Goal: Check status

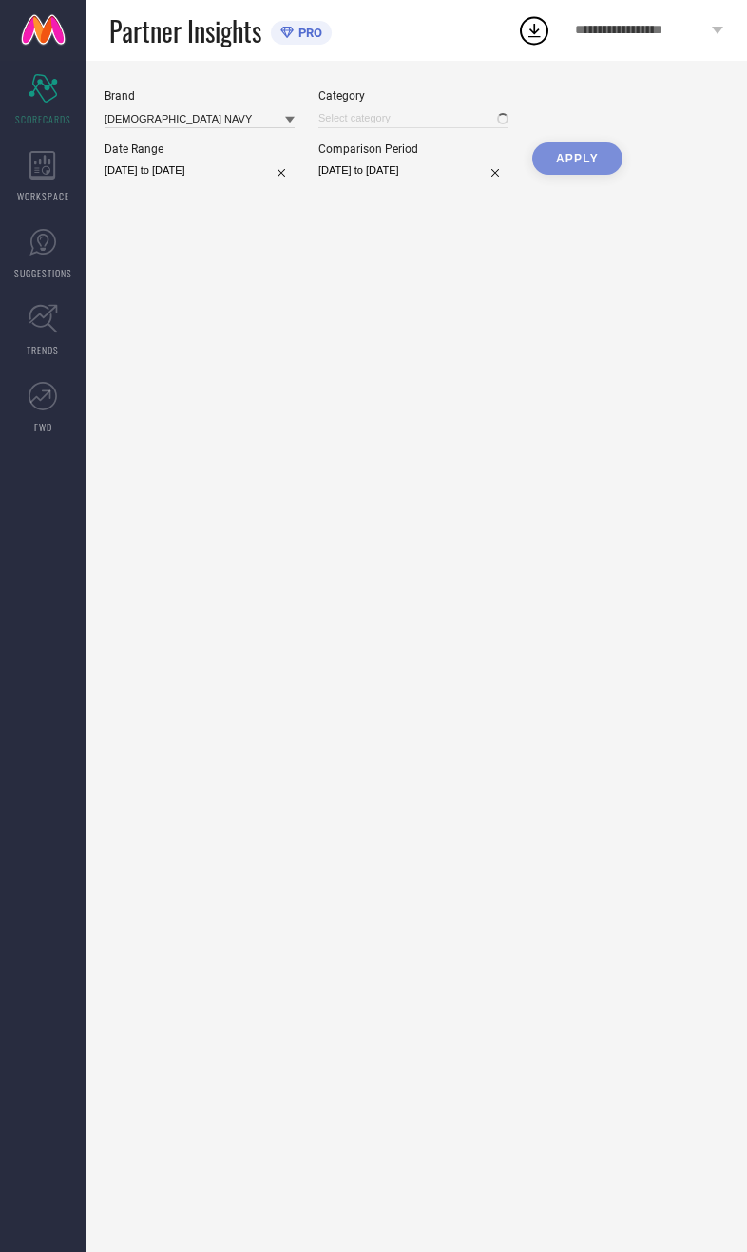
type input "All"
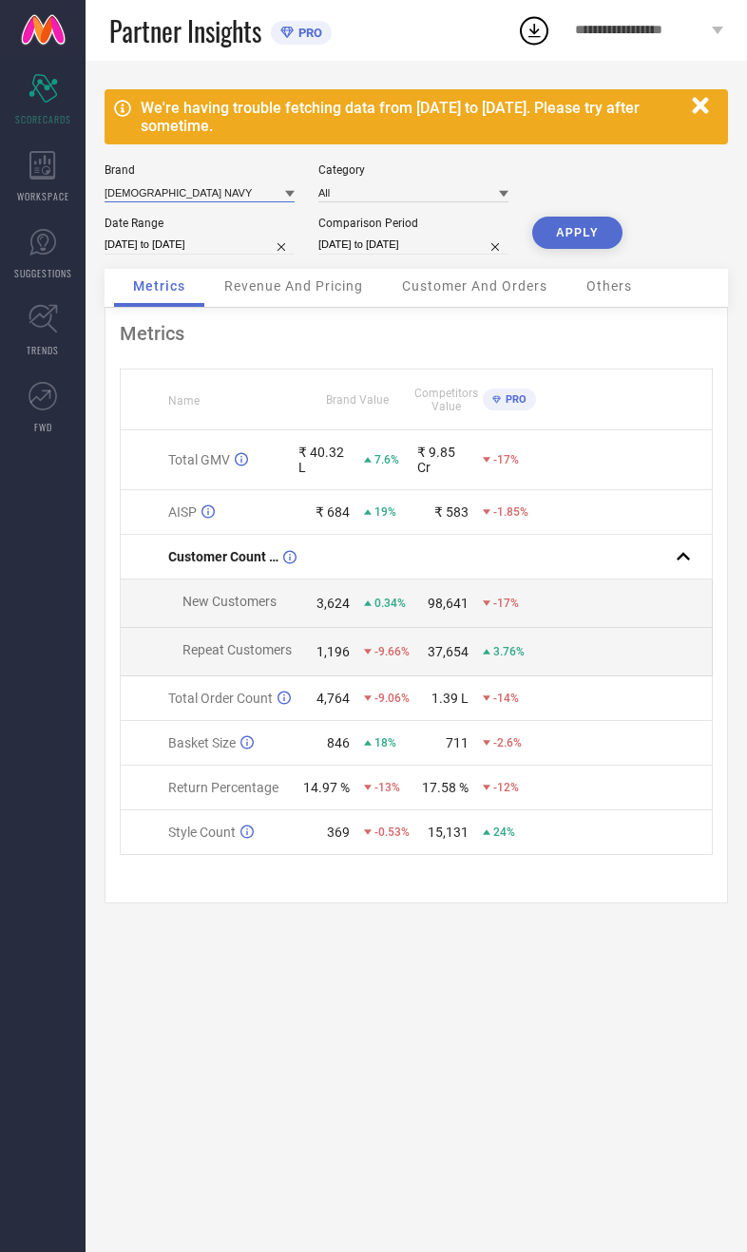
click at [213, 183] on input at bounding box center [199, 192] width 190 height 20
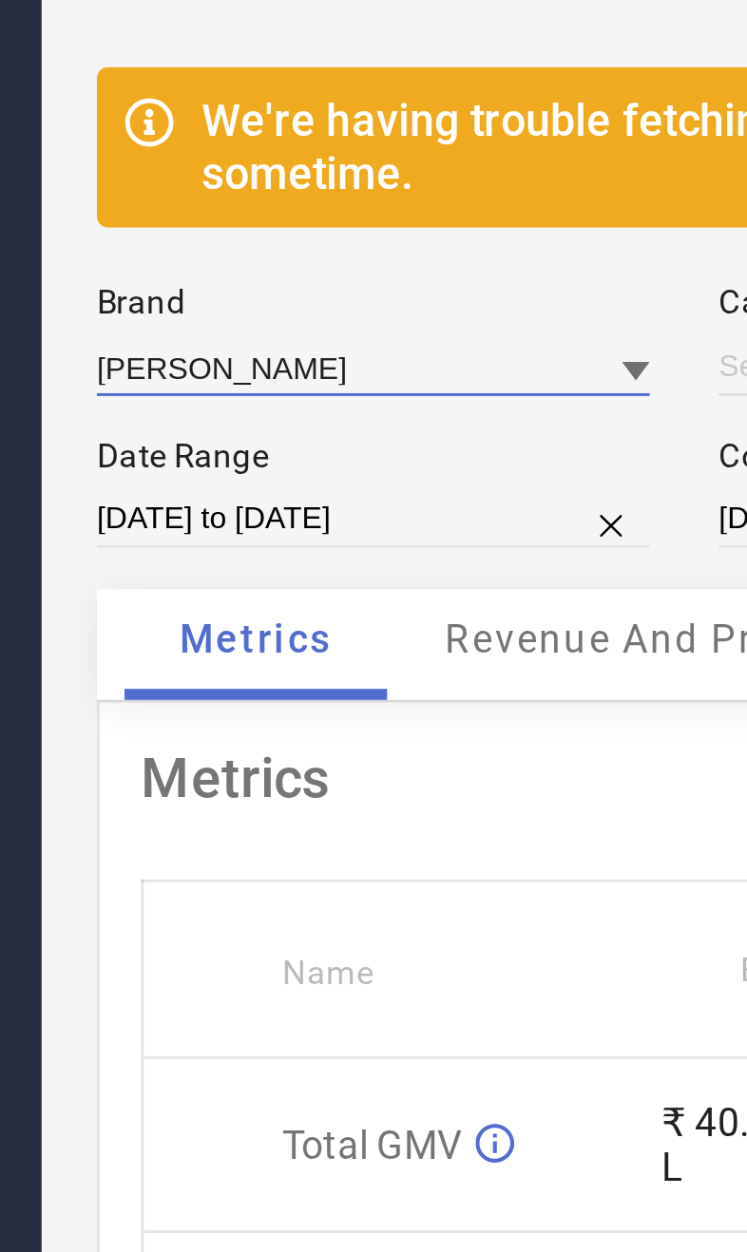
type input "All"
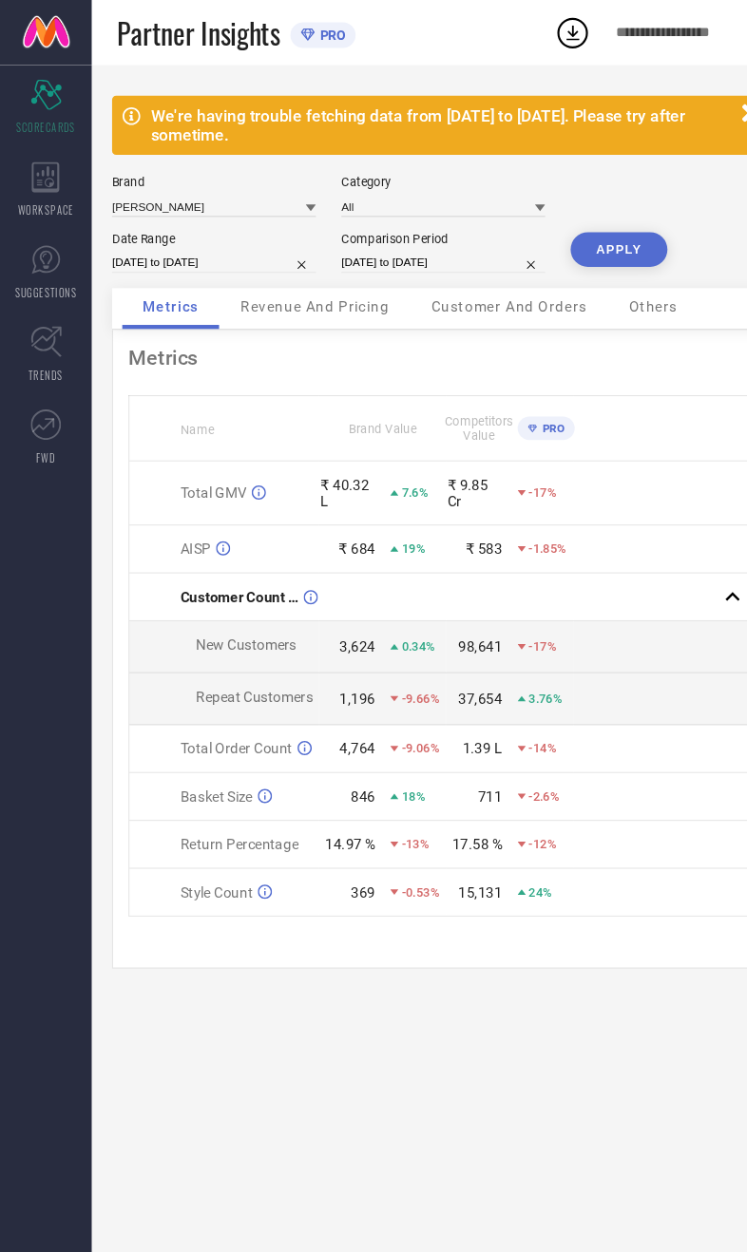
click at [600, 235] on button "APPLY" at bounding box center [577, 233] width 90 height 32
select select "7"
select select "2025"
select select "8"
select select "2025"
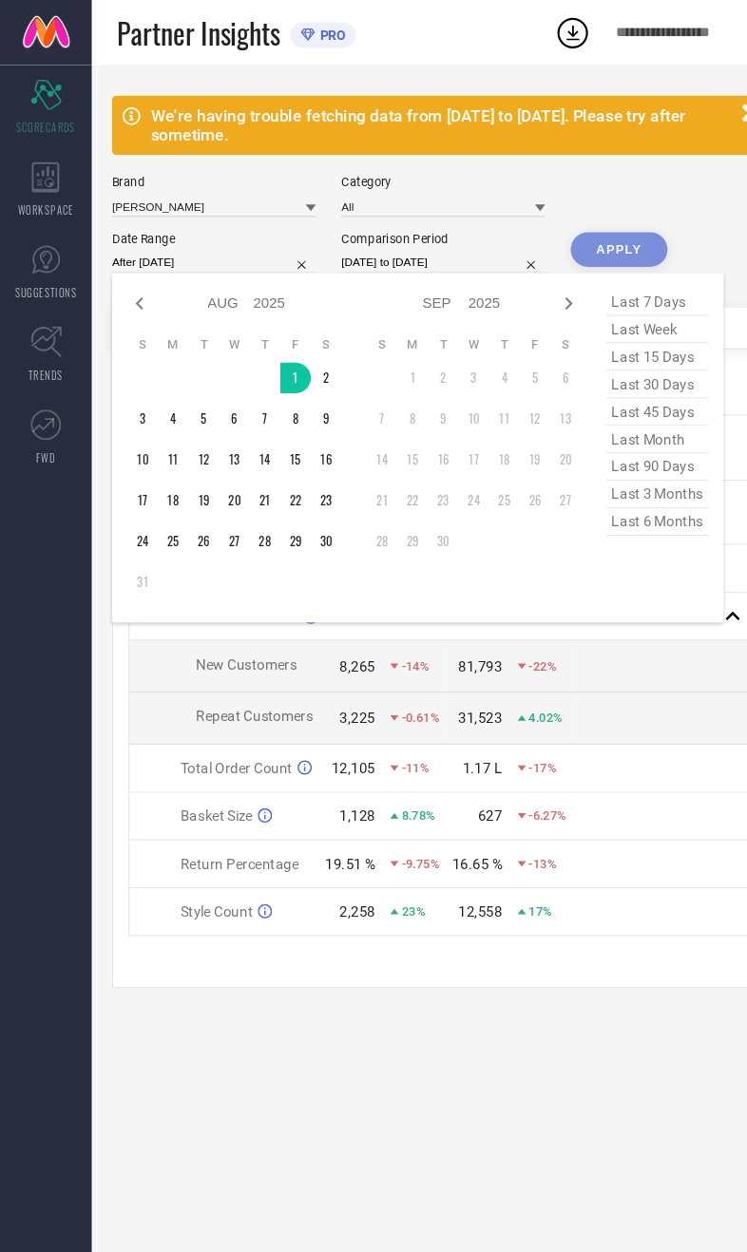
click at [251, 529] on table "S M T W T F S 1 2 3 4 5 6 7 8 9 10 11 12 13 14 15 16 17 18 19 20 21 22 23 24 25…" at bounding box center [218, 435] width 199 height 262
type input "01-08-2025 to 28-08-2025"
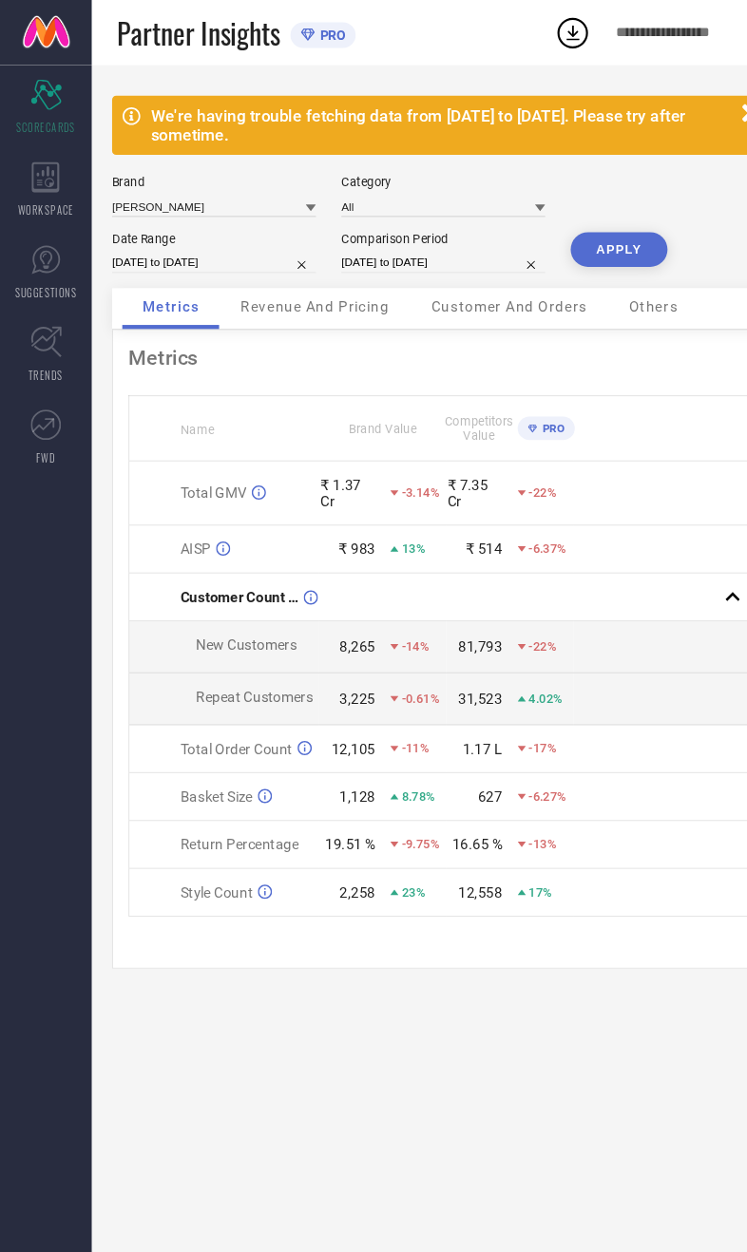
select select "7"
select select "2024"
select select "8"
select select "2024"
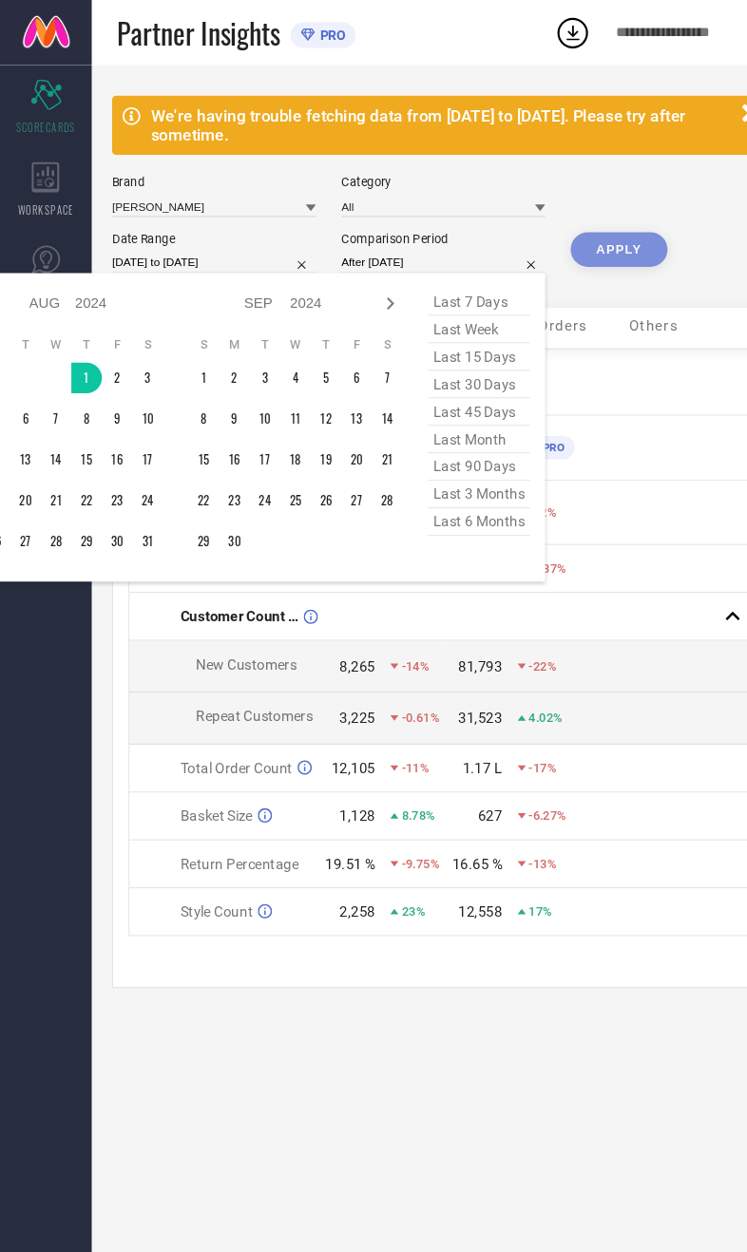
type input "01-08-2024 to 28-08-2024"
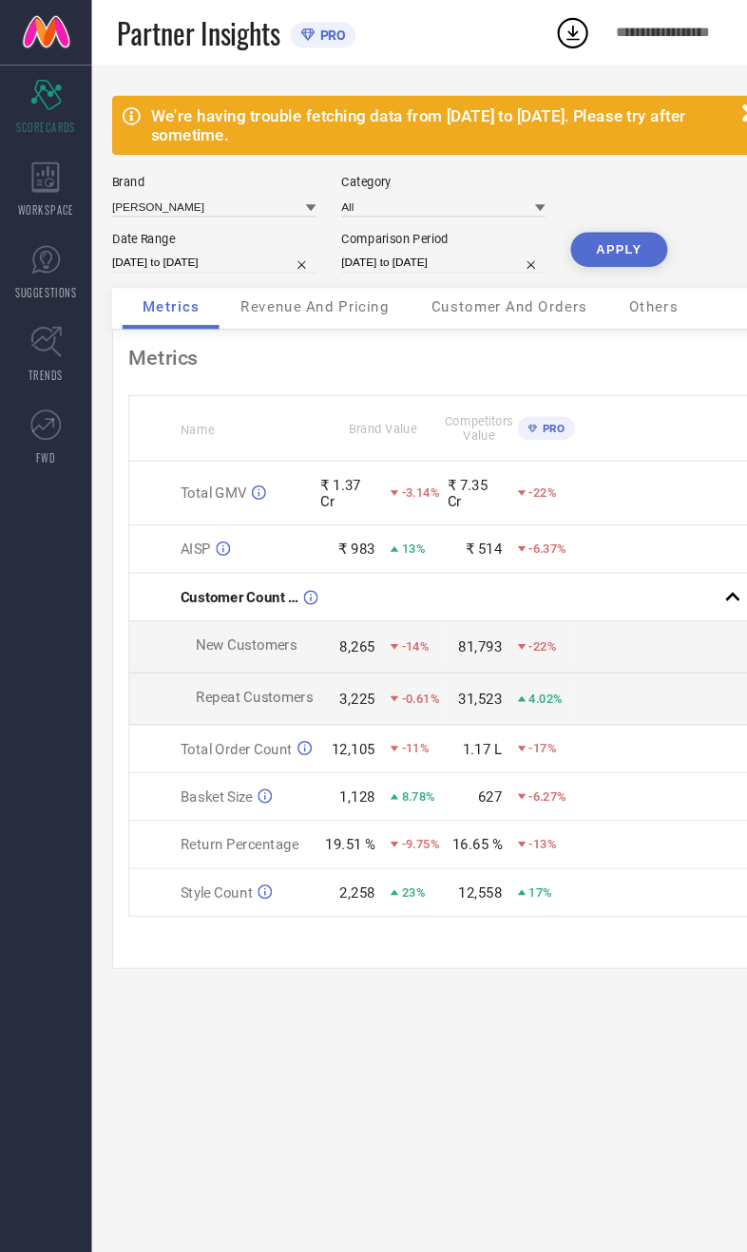
click at [590, 237] on button "APPLY" at bounding box center [577, 233] width 90 height 32
